Goal: Task Accomplishment & Management: Use online tool/utility

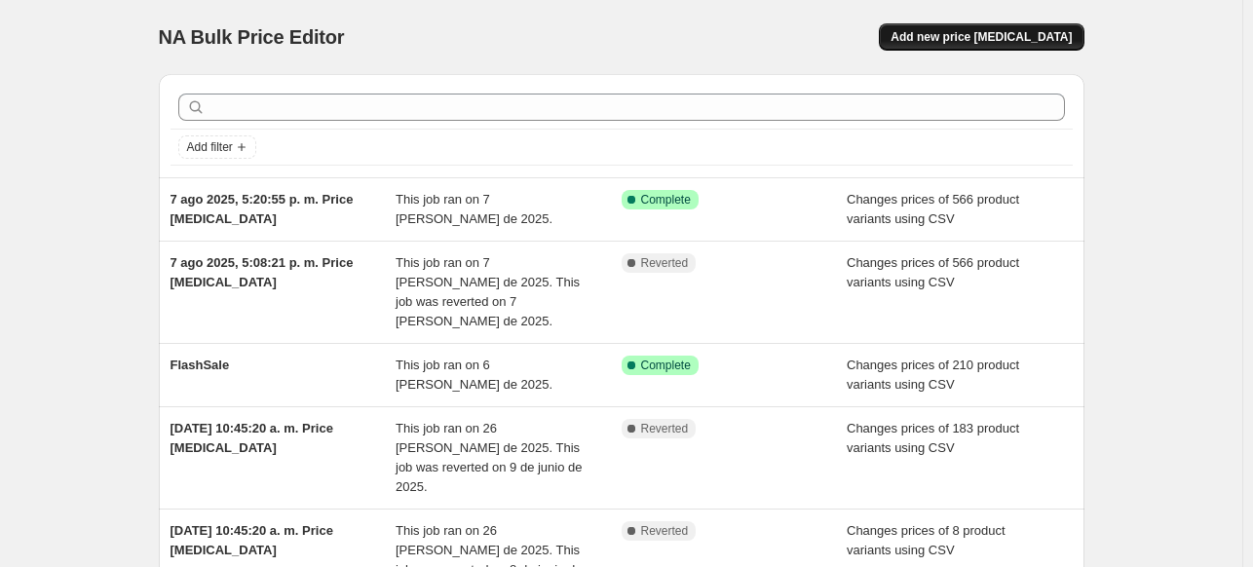
click at [1081, 30] on button "Add new price [MEDICAL_DATA]" at bounding box center [981, 36] width 205 height 27
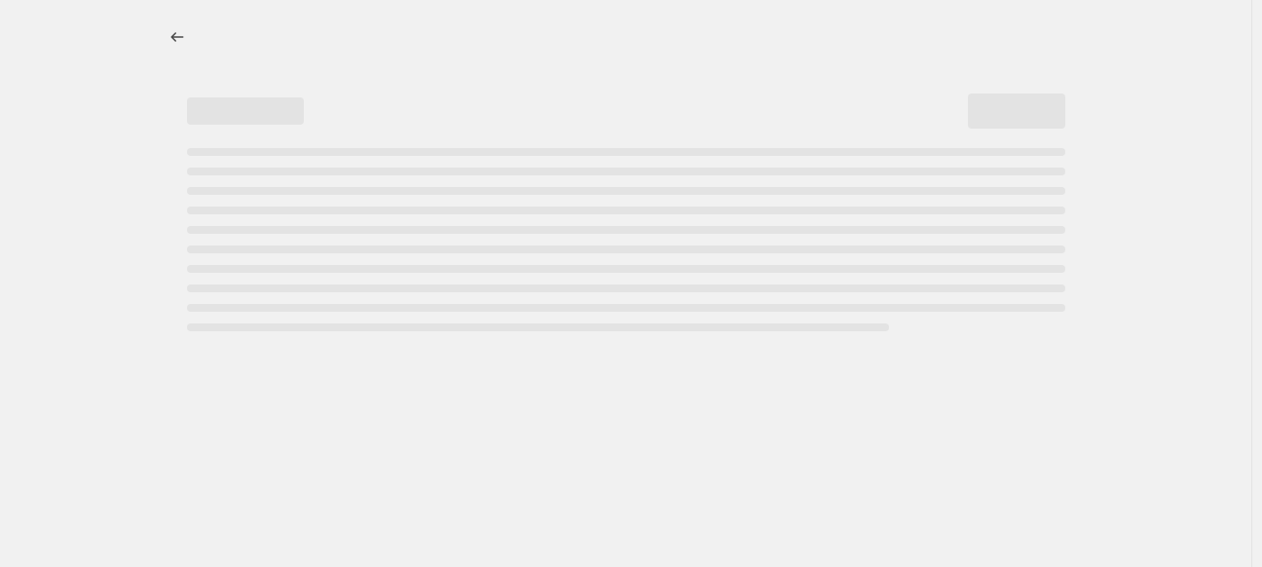
select select "percentage"
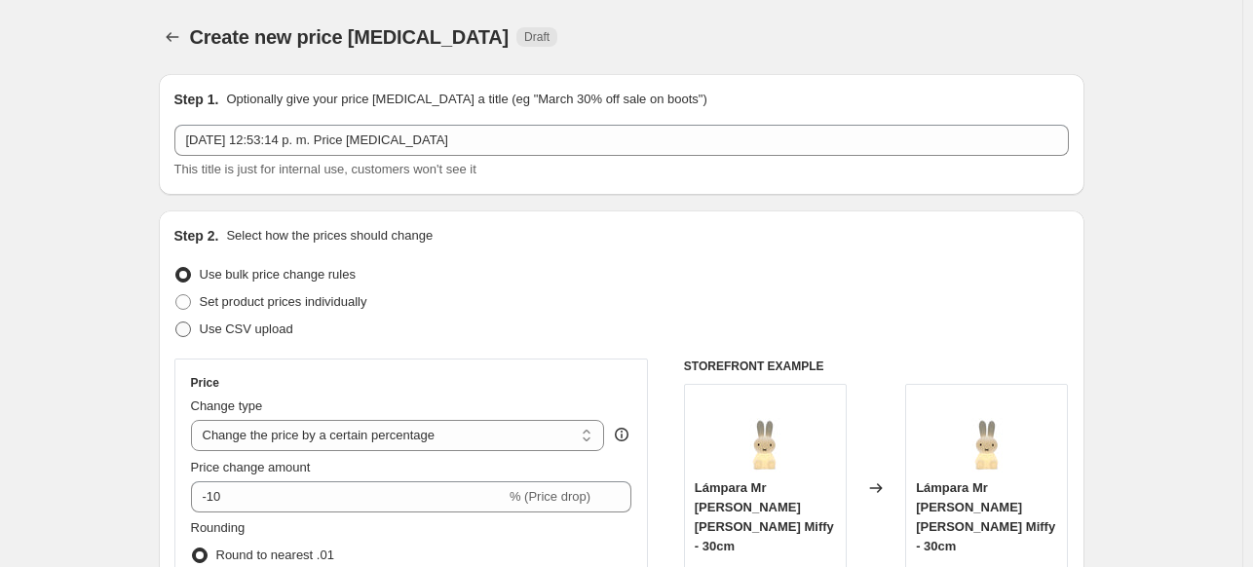
click at [256, 322] on span "Use CSV upload" at bounding box center [247, 328] width 94 height 15
click at [176, 322] on input "Use CSV upload" at bounding box center [175, 321] width 1 height 1
radio input "true"
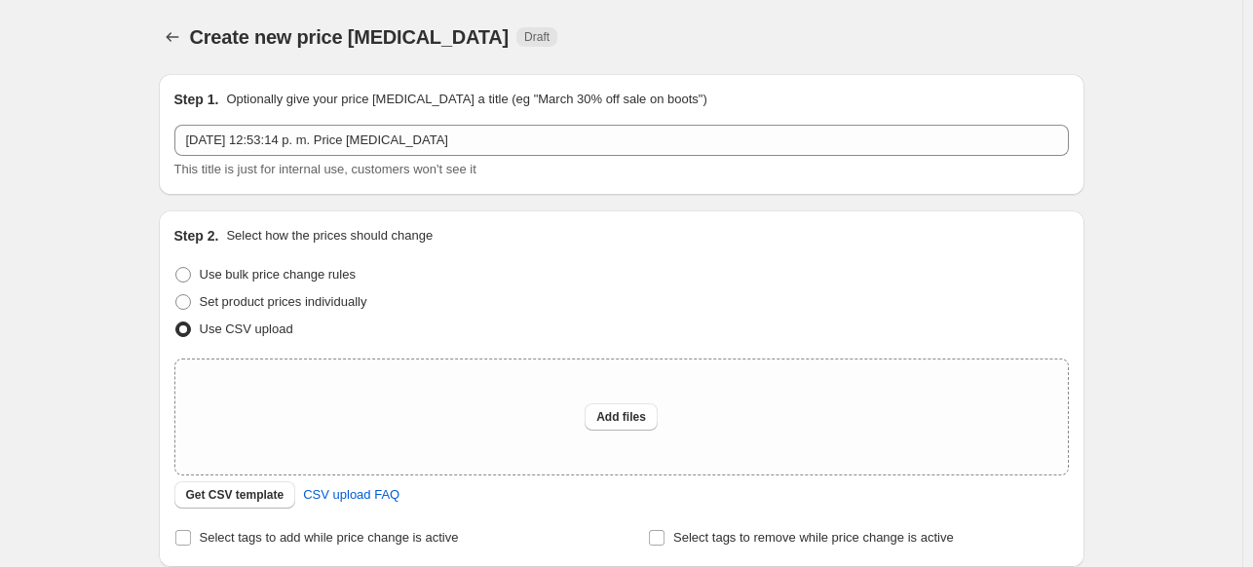
scroll to position [227, 0]
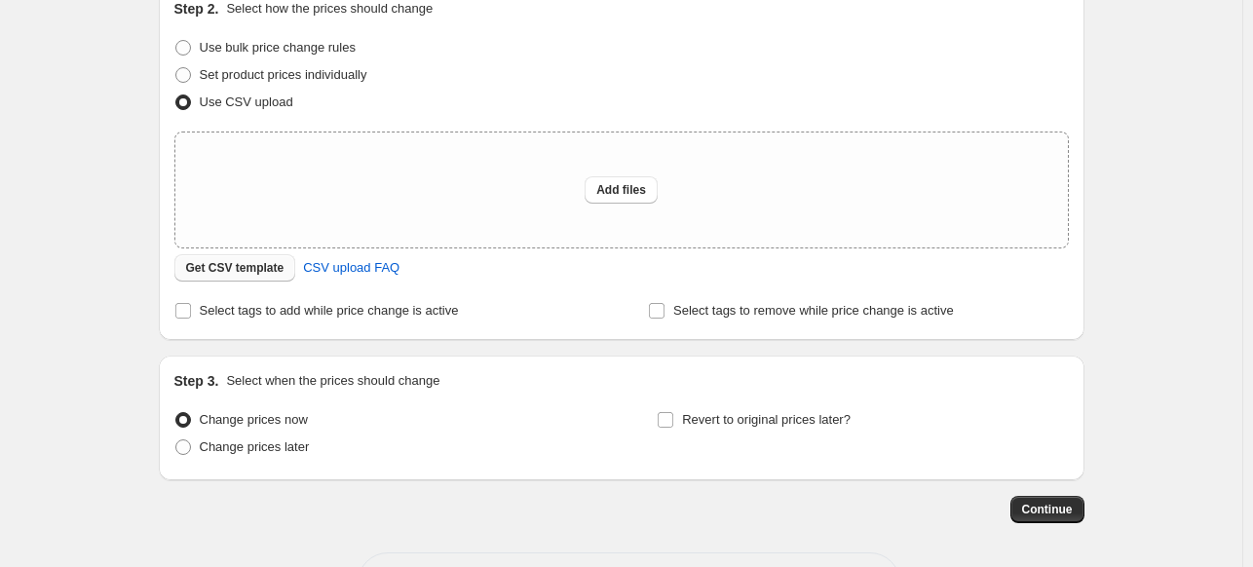
click at [246, 264] on span "Get CSV template" at bounding box center [235, 268] width 98 height 16
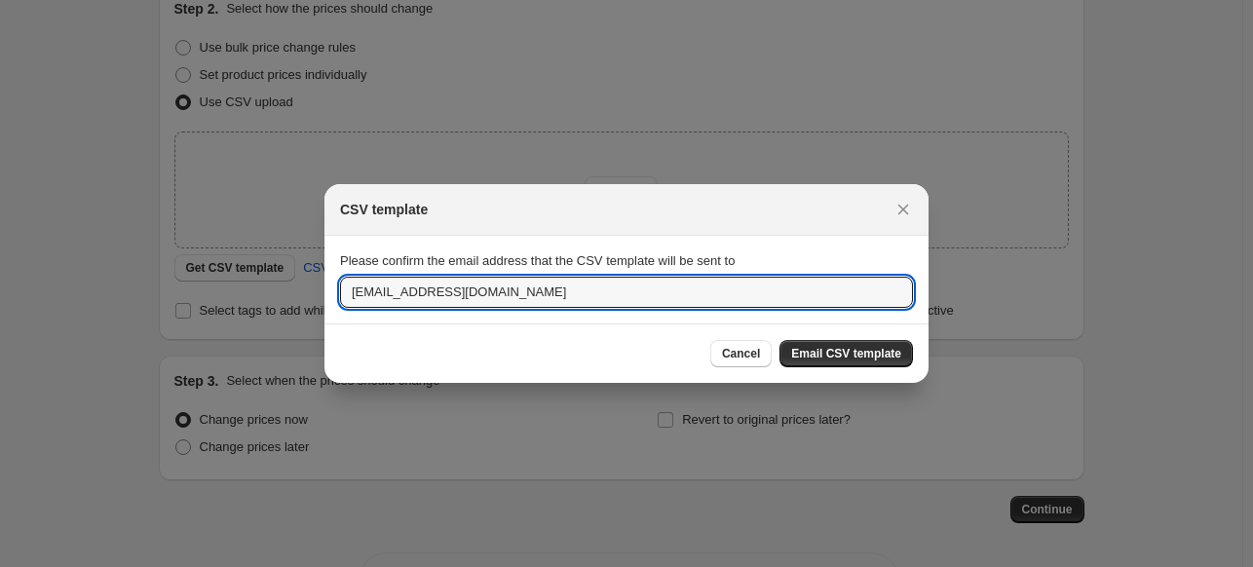
drag, startPoint x: 393, startPoint y: 295, endPoint x: 318, endPoint y: 298, distance: 74.1
type input "[PERSON_NAME][EMAIL_ADDRESS][DOMAIN_NAME]"
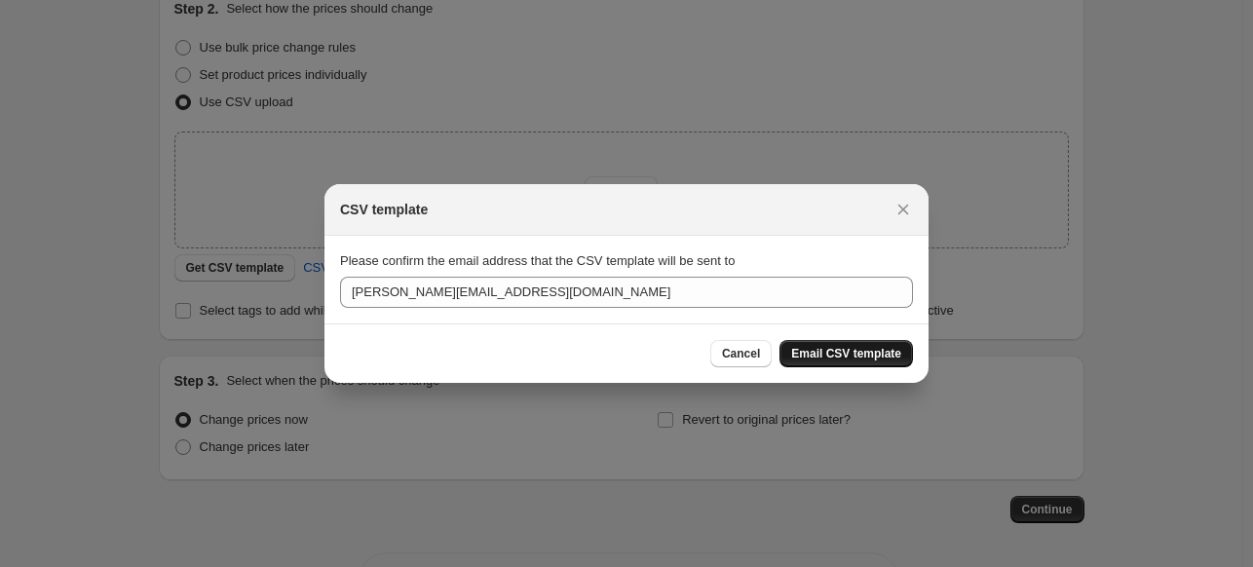
click at [878, 361] on button "Email CSV template" at bounding box center [845, 353] width 133 height 27
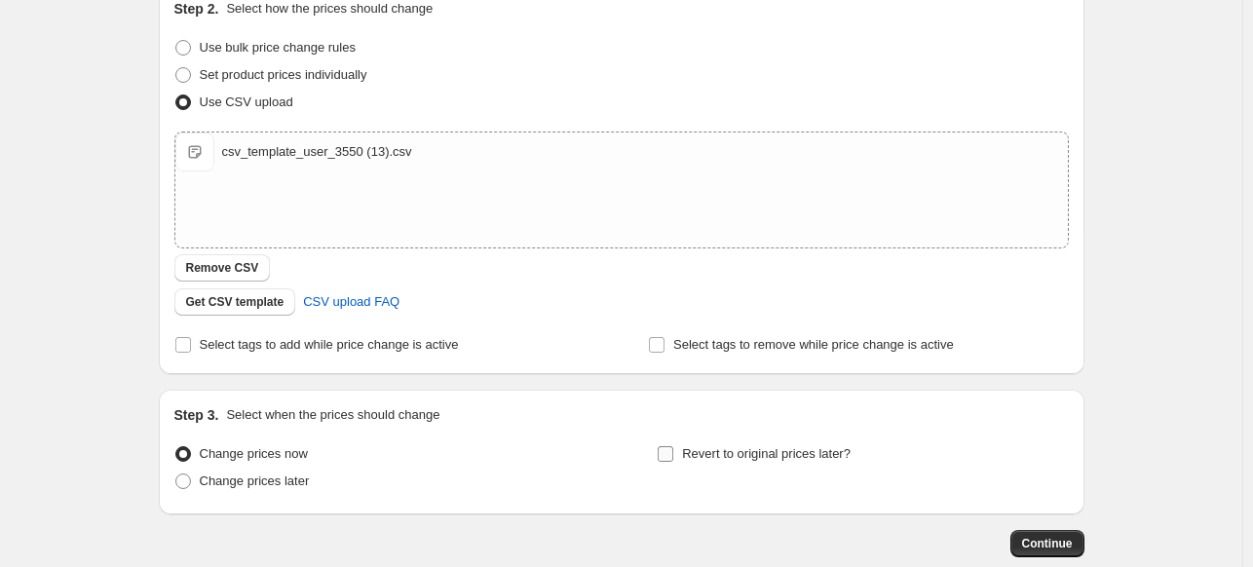
click at [672, 455] on input "Revert to original prices later?" at bounding box center [665, 454] width 16 height 16
checkbox input "true"
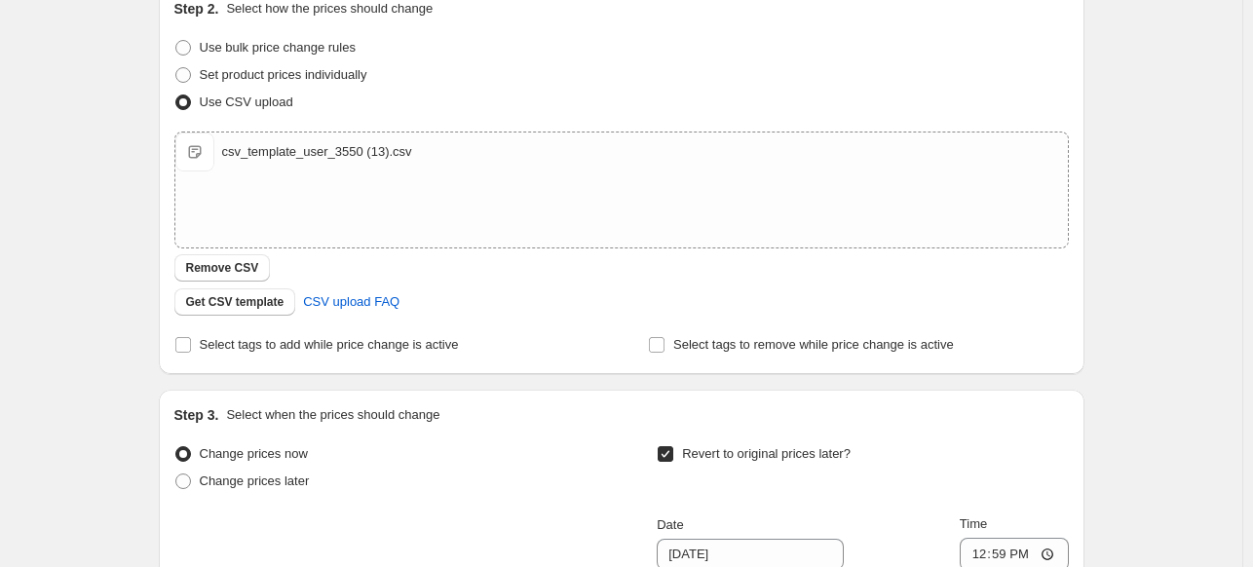
scroll to position [455, 0]
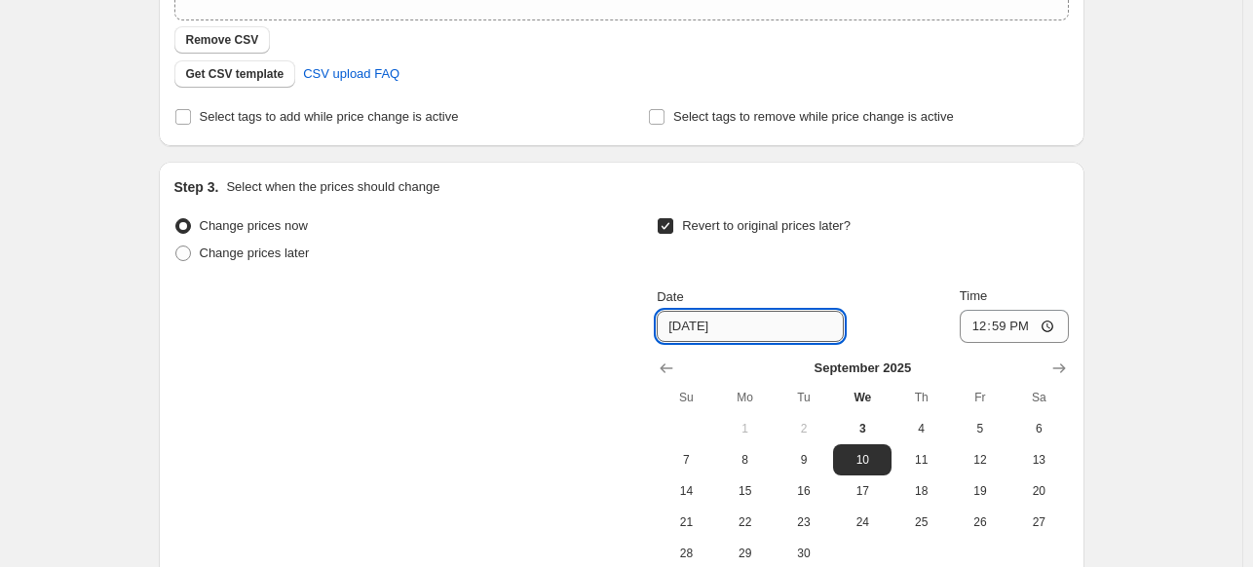
click at [746, 326] on input "[DATE]" at bounding box center [749, 326] width 187 height 31
drag, startPoint x: 761, startPoint y: 326, endPoint x: 550, endPoint y: 321, distance: 210.4
click at [550, 321] on div "Change prices now Change prices later Revert to original prices later? Date [DA…" at bounding box center [621, 390] width 894 height 356
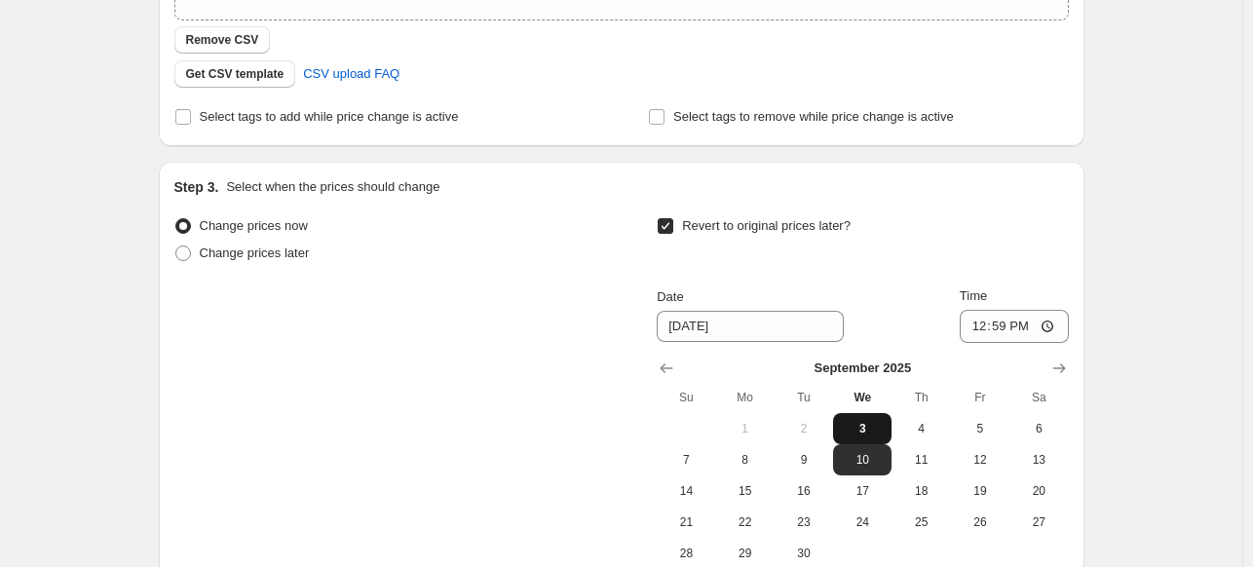
click at [865, 429] on span "3" at bounding box center [862, 429] width 43 height 16
click at [878, 494] on span "17" at bounding box center [862, 491] width 43 height 16
type input "[DATE]"
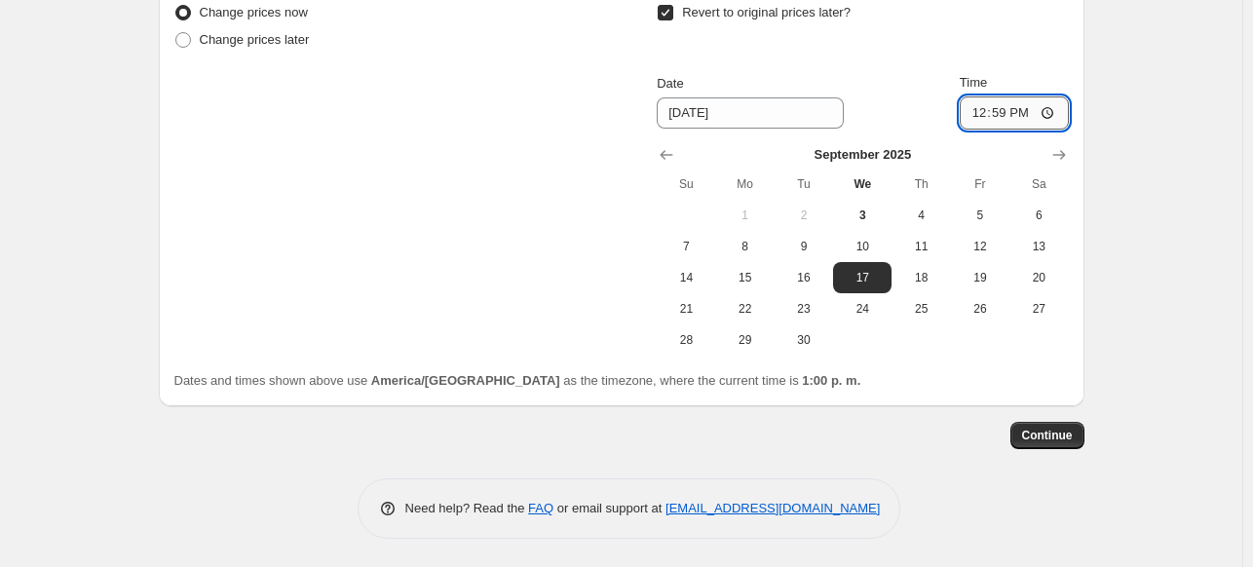
click at [1048, 109] on input "12:59" at bounding box center [1013, 112] width 109 height 33
type input "23:59"
click at [1068, 435] on span "Continue" at bounding box center [1047, 436] width 51 height 16
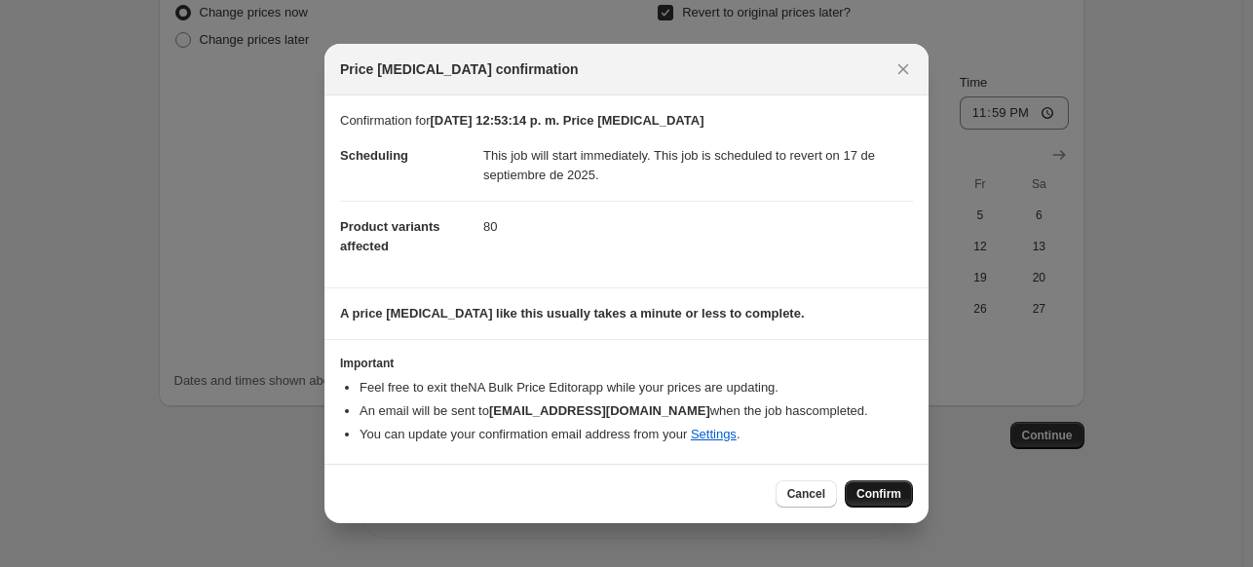
click at [874, 489] on span "Confirm" at bounding box center [878, 494] width 45 height 16
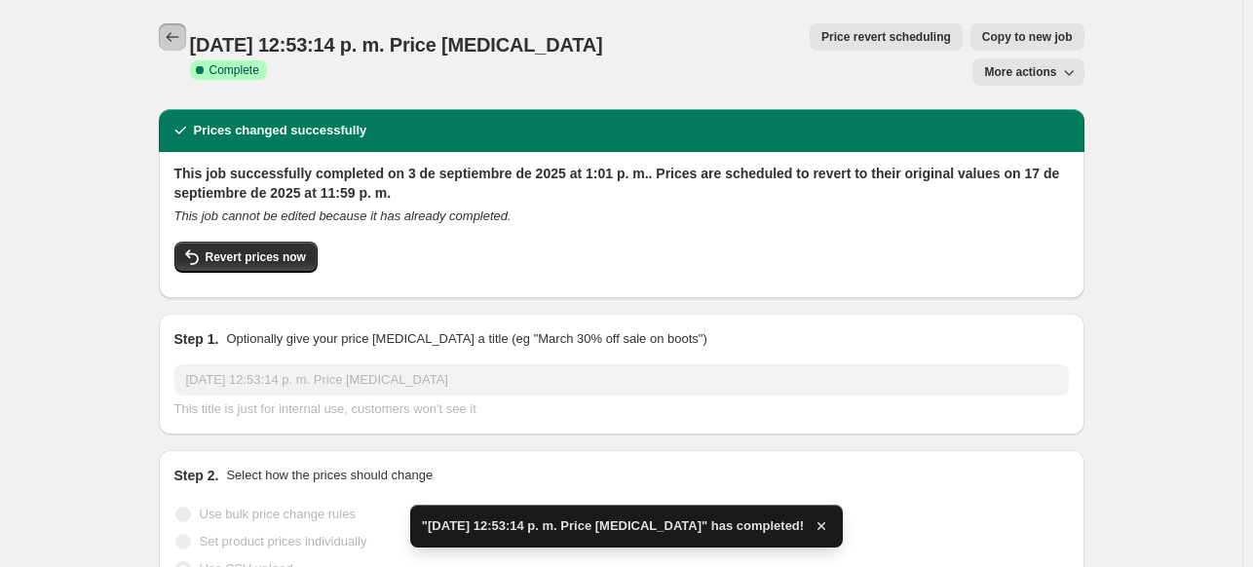
click at [164, 42] on button "Price change jobs" at bounding box center [172, 36] width 27 height 27
